Goal: Task Accomplishment & Management: Use online tool/utility

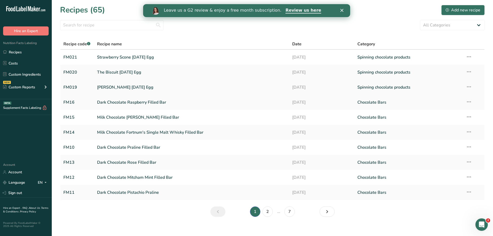
click at [131, 85] on link "Knickerbocker Easter Egg" at bounding box center [191, 87] width 189 height 11
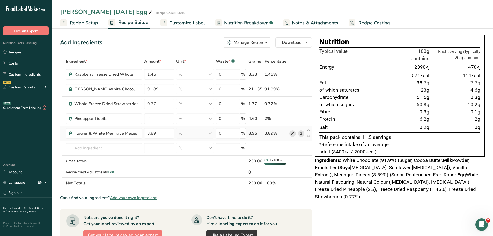
click at [293, 132] on icon at bounding box center [293, 133] width 4 height 5
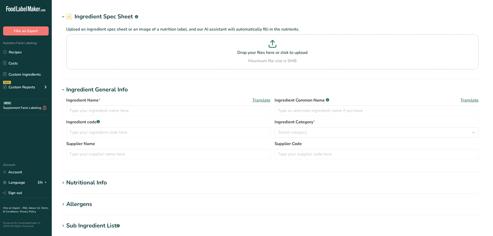
type input "Flower & White Meringue Pieces"
type input "Meringue Pieces"
type input "Flower & White"
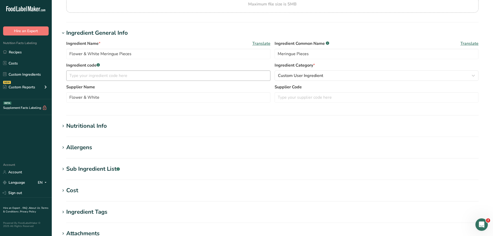
scroll to position [78, 0]
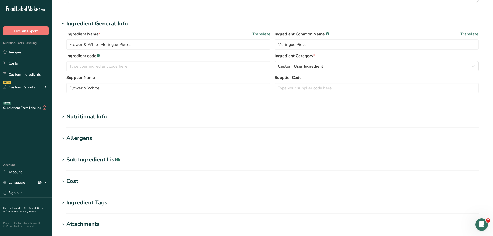
click at [63, 117] on icon at bounding box center [63, 116] width 5 height 7
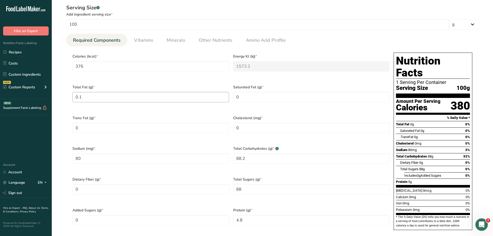
scroll to position [207, 0]
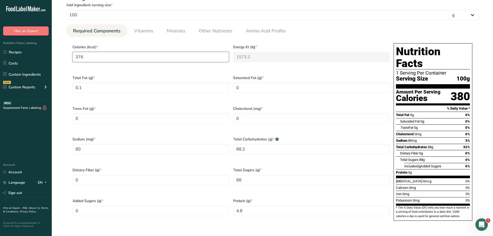
drag, startPoint x: 94, startPoint y: 57, endPoint x: 63, endPoint y: 58, distance: 31.6
click at [63, 58] on div "Serving Size .a-a{fill:#347362;}.b-a{fill:#fff;} Add ingredient serving size * …" at bounding box center [272, 111] width 425 height 241
type input "3"
type KJ "12.6"
type input "37"
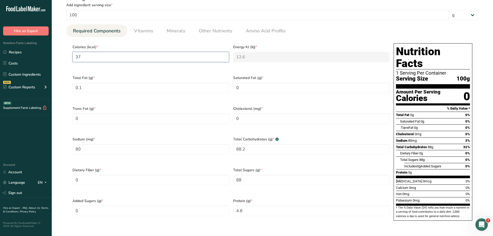
type KJ "154.8"
type input "375"
type KJ "1569"
type input "375"
click at [138, 88] on Fat "0.1" at bounding box center [150, 88] width 157 height 10
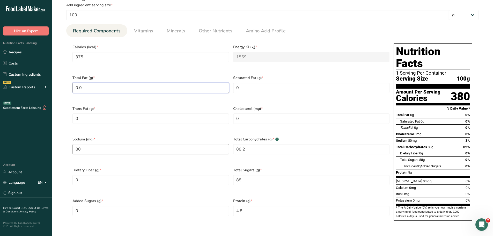
type Fat "0.0"
click at [104, 144] on input "80" at bounding box center [150, 149] width 157 height 10
click at [247, 145] on Carbohydrates "88.2" at bounding box center [311, 149] width 157 height 10
type Carbohydrates "88.7"
click at [247, 175] on Sugars "88" at bounding box center [311, 180] width 157 height 10
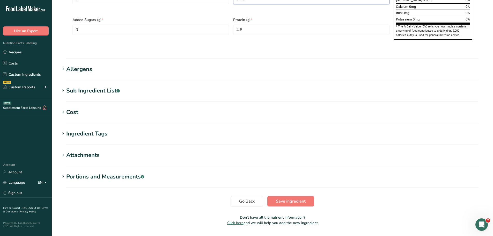
scroll to position [388, 0]
type Sugars "88.5"
click at [292, 196] on button "Save ingredient" at bounding box center [290, 201] width 47 height 10
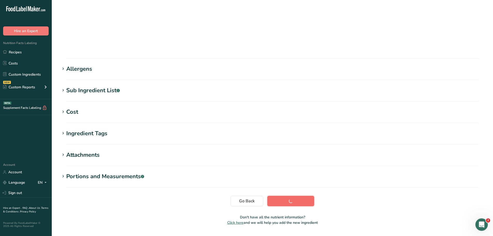
scroll to position [38, 0]
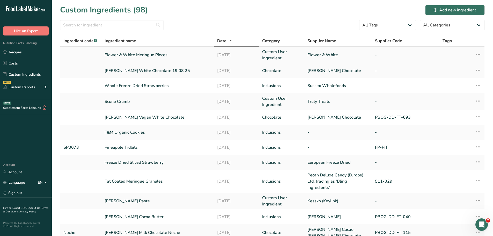
click at [152, 54] on link "Flower & White Meringue Pieces" at bounding box center [158, 55] width 106 height 6
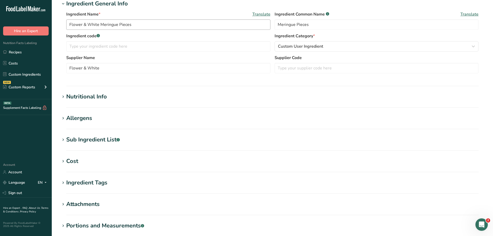
scroll to position [104, 0]
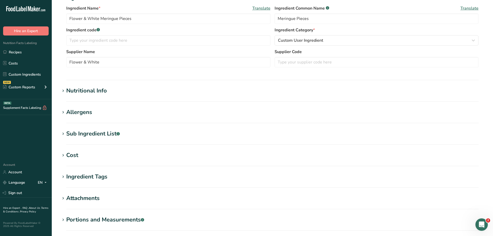
click at [64, 135] on icon at bounding box center [63, 133] width 5 height 7
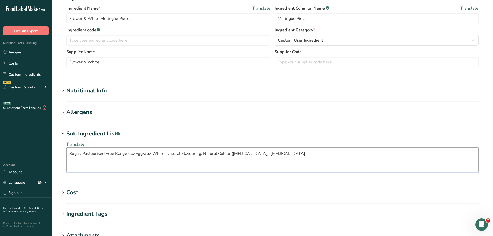
drag, startPoint x: 259, startPoint y: 155, endPoint x: 165, endPoint y: 156, distance: 94.7
click at [165, 156] on textarea "Sugar, Pasteurised Free Range <b>Egg</b> White, Natural Flavouring, Natural Col…" at bounding box center [272, 159] width 412 height 25
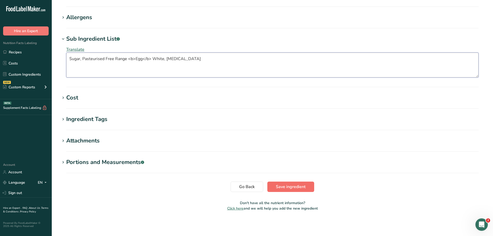
type textarea "Sugar, Pasteurised Free Range <b>Egg</b> White, [MEDICAL_DATA]"
click at [278, 187] on span "Save ingredient" at bounding box center [291, 186] width 30 height 6
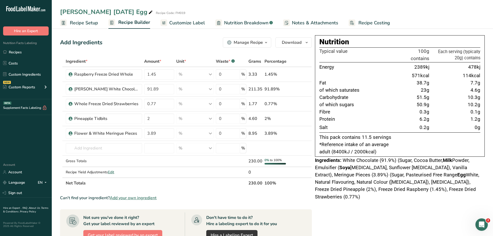
click at [266, 41] on icon "button" at bounding box center [266, 42] width 4 height 6
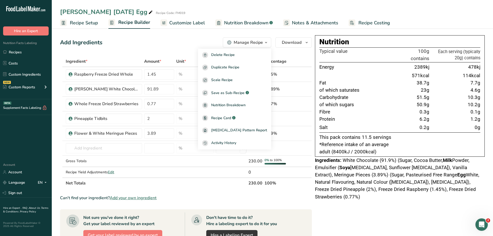
click at [265, 41] on icon "button" at bounding box center [266, 42] width 4 height 6
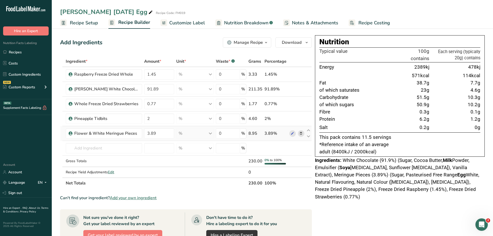
click at [299, 136] on span at bounding box center [301, 133] width 6 height 6
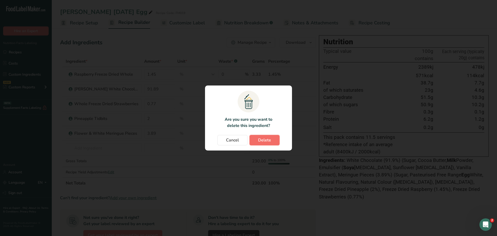
click at [262, 145] on button "Delete" at bounding box center [264, 140] width 30 height 10
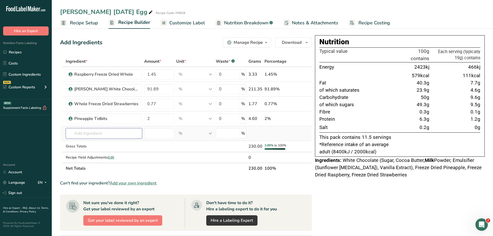
click at [119, 129] on input "text" at bounding box center [104, 133] width 76 height 10
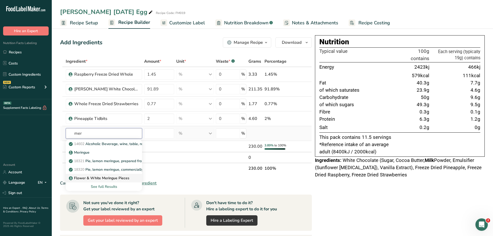
type input "mer"
click at [104, 179] on p "Flower & White Meringue Pieces" at bounding box center [100, 177] width 60 height 5
type input "Flower & White Meringue Pieces"
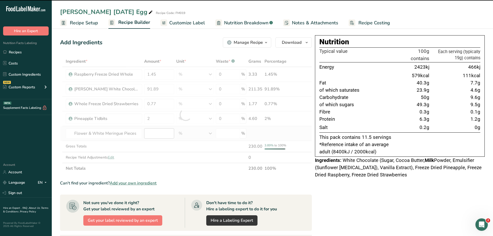
type input "0"
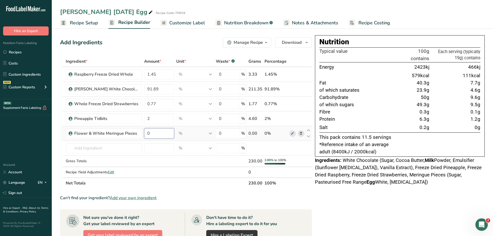
click at [148, 133] on input "0" at bounding box center [159, 133] width 30 height 10
type input "3.89"
click at [64, 135] on div "Ingredient * Amount * Unit * Waste * .a-a{fill:#347362;}.b-a{fill:#fff;} Grams …" at bounding box center [186, 122] width 252 height 133
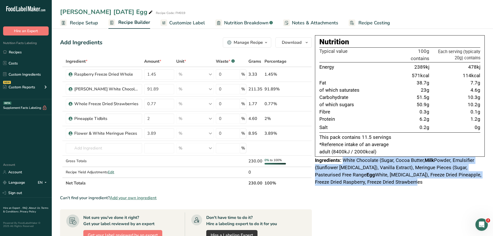
drag, startPoint x: 373, startPoint y: 182, endPoint x: 343, endPoint y: 161, distance: 36.4
click at [343, 161] on div "Ingredients: White Chocolate (Sugar, Cocoa Butter, Milk Powder, Emulsifier (Sun…" at bounding box center [400, 171] width 170 height 29
click at [235, 23] on span "Nutrition Breakdown" at bounding box center [246, 22] width 44 height 7
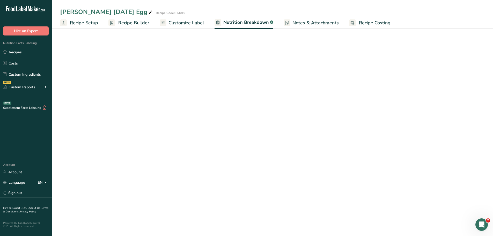
select select "Calories"
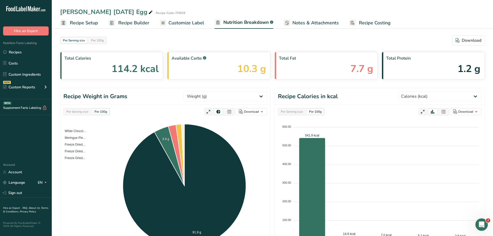
click at [333, 68] on div "Total Fat 7.7 g" at bounding box center [326, 66] width 103 height 28
click at [87, 22] on span "Recipe Setup" at bounding box center [84, 22] width 28 height 7
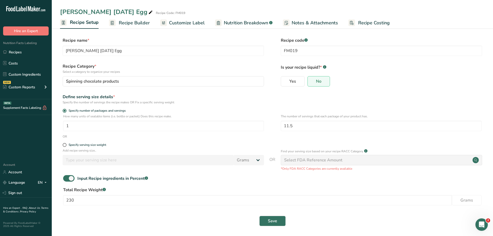
click at [173, 24] on span "Customize Label" at bounding box center [187, 22] width 36 height 7
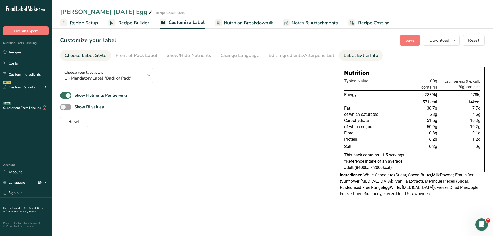
click at [361, 55] on div "Label Extra Info" at bounding box center [361, 55] width 34 height 7
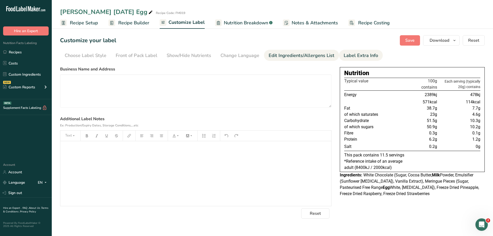
click at [319, 55] on div "Edit Ingredients/Allergens List" at bounding box center [302, 55] width 66 height 7
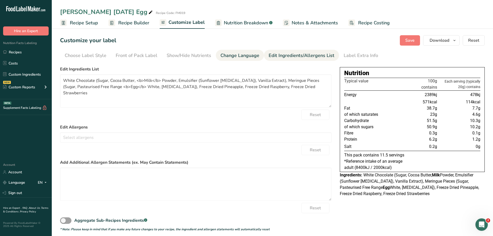
click at [234, 55] on div "Change Language" at bounding box center [239, 55] width 39 height 7
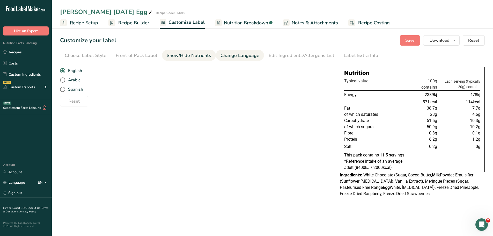
click at [191, 54] on div "Show/Hide Nutrients" at bounding box center [189, 55] width 45 height 7
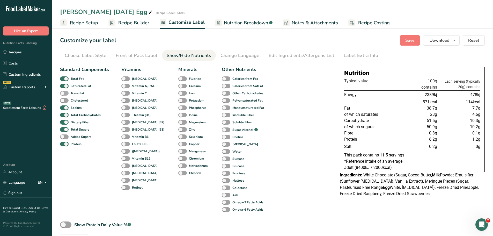
click at [66, 93] on span at bounding box center [64, 93] width 9 height 5
click at [63, 93] on input "Trans Fat" at bounding box center [61, 92] width 3 height 3
checkbox input "true"
